Goal: Task Accomplishment & Management: Manage account settings

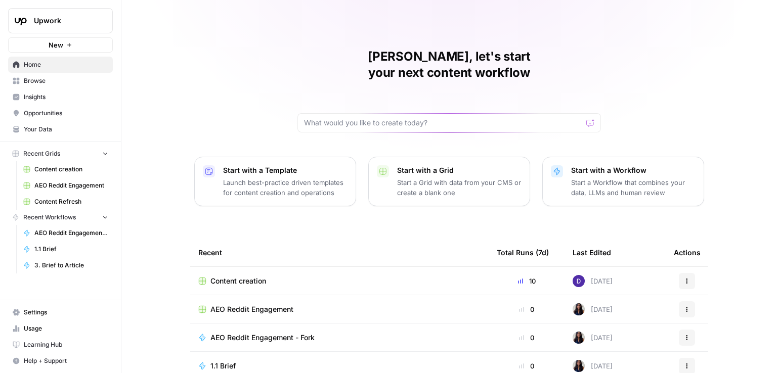
click at [37, 320] on link "Settings" at bounding box center [60, 312] width 105 height 16
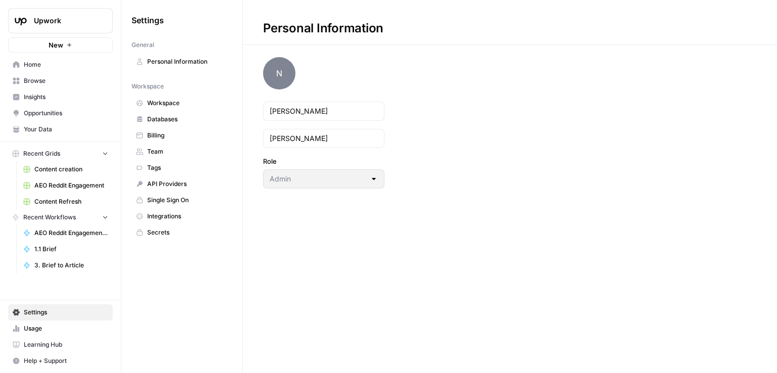
click at [167, 103] on span "Workspace" at bounding box center [187, 103] width 80 height 9
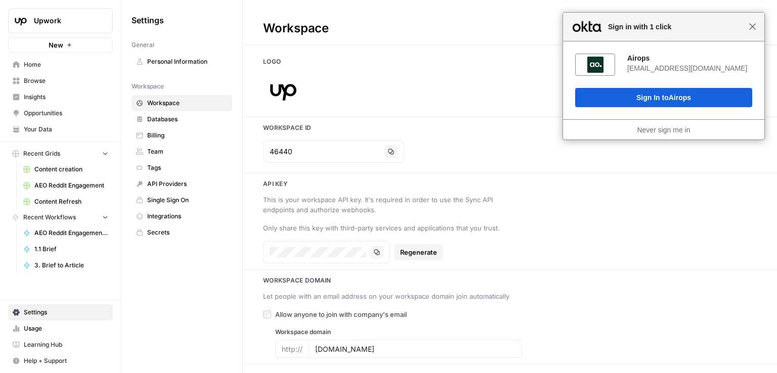
click at [754, 29] on span "Close" at bounding box center [752, 27] width 8 height 8
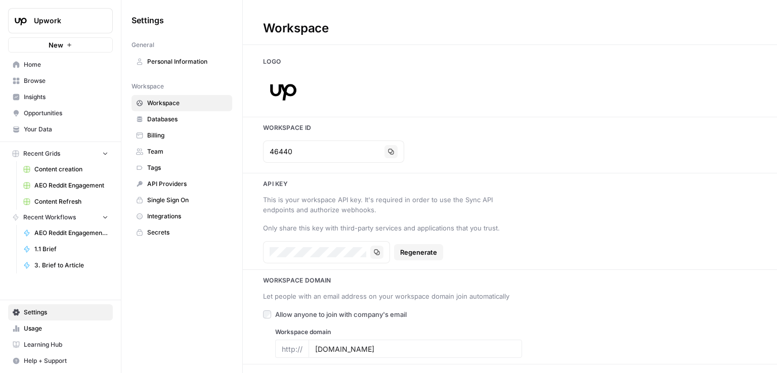
click at [565, 250] on div "This is your workspace API key. It's required in order to use the Sync API endp…" at bounding box center [510, 228] width 534 height 71
click at [383, 346] on input "[DOMAIN_NAME]" at bounding box center [415, 348] width 200 height 9
click at [534, 285] on div "Workspace Domain Let people with an email address on your workspace domain join…" at bounding box center [510, 317] width 534 height 82
click at [416, 253] on span "Regenerate" at bounding box center [418, 252] width 37 height 10
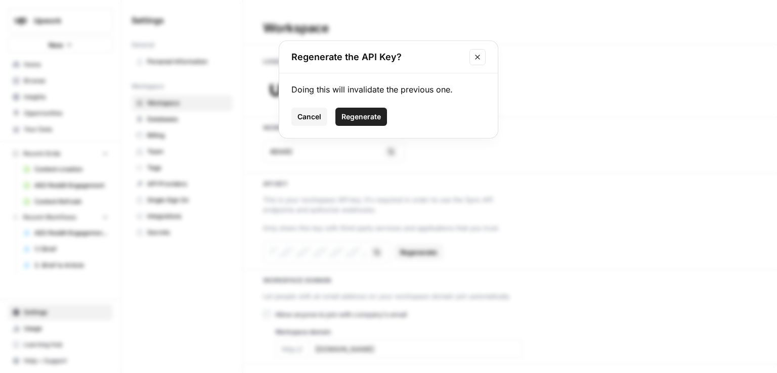
click at [314, 118] on span "Cancel" at bounding box center [309, 117] width 24 height 10
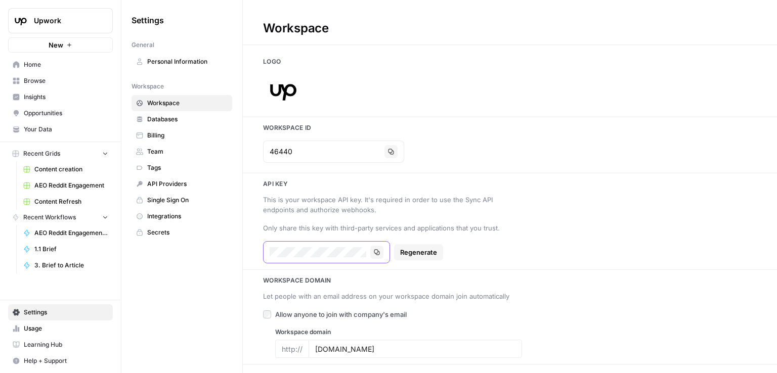
click at [378, 254] on icon "button" at bounding box center [377, 253] width 6 height 6
